Goal: Task Accomplishment & Management: Use online tool/utility

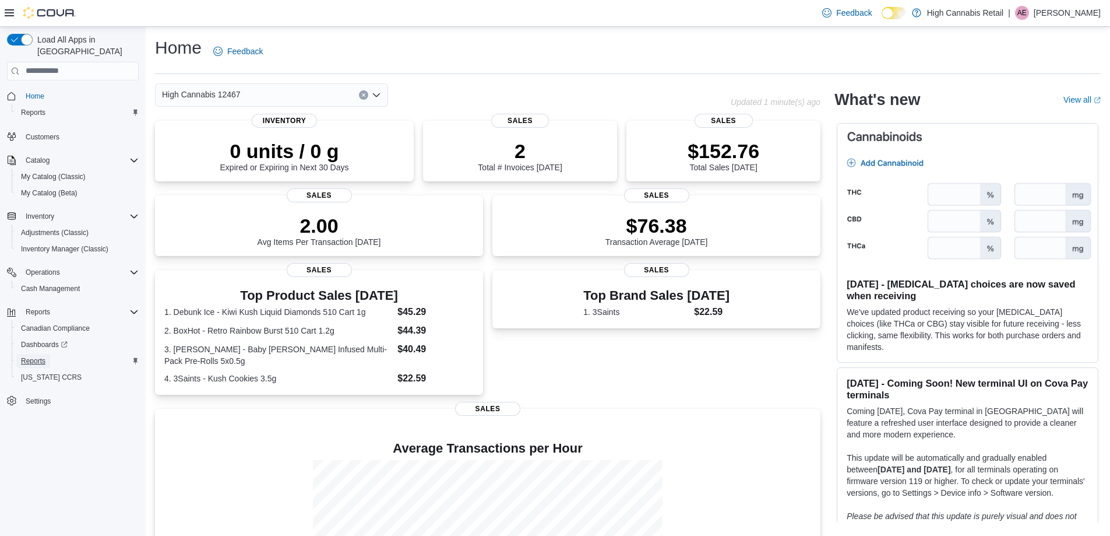
click at [34, 356] on span "Reports" at bounding box center [33, 360] width 24 height 9
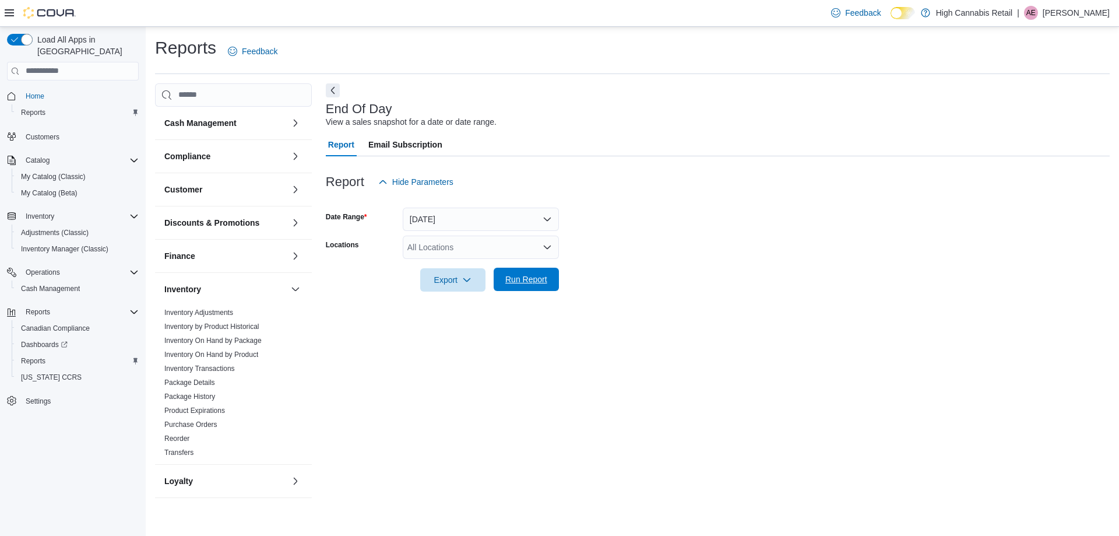
click at [542, 286] on span "Run Report" at bounding box center [526, 278] width 51 height 23
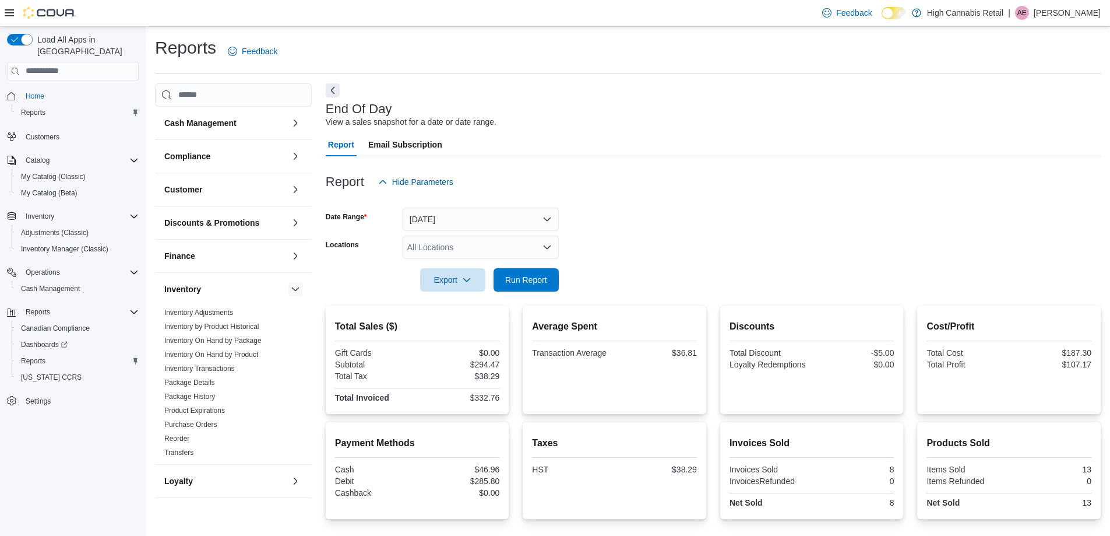
click at [288, 292] on button "button" at bounding box center [295, 289] width 14 height 14
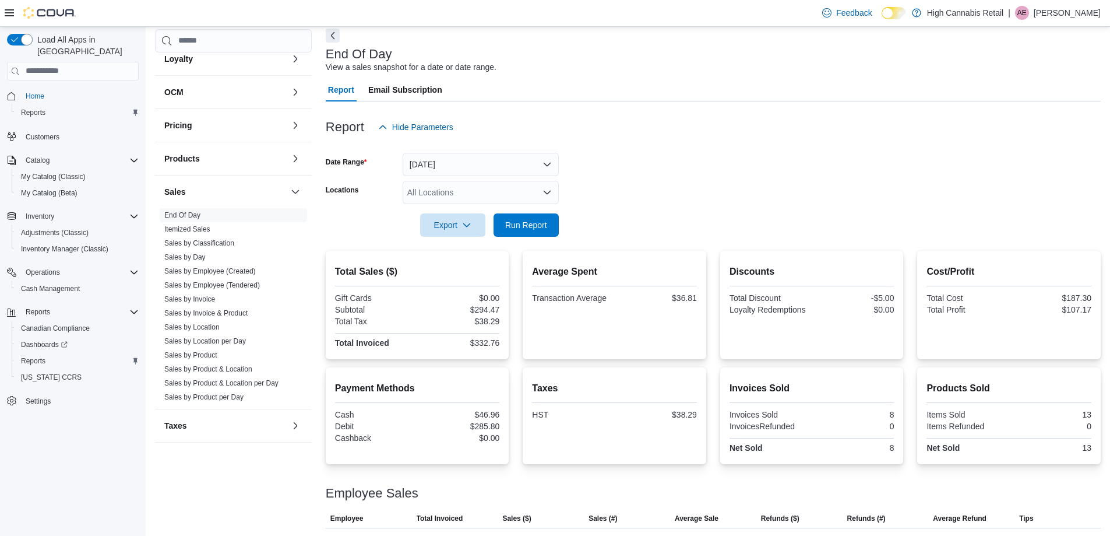
scroll to position [128, 0]
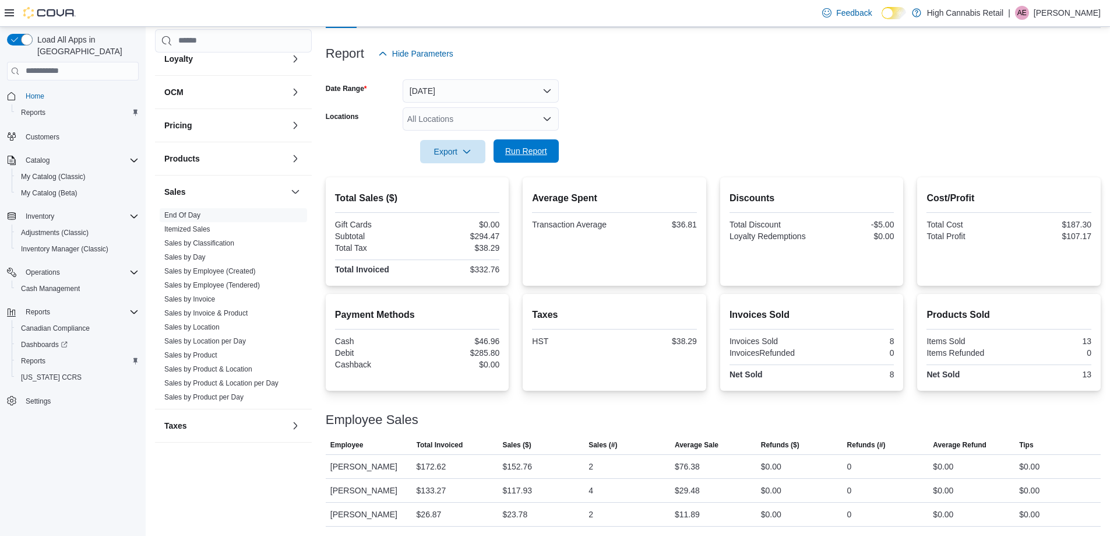
click at [521, 154] on span "Run Report" at bounding box center [526, 151] width 42 height 12
